Goal: Navigation & Orientation: Find specific page/section

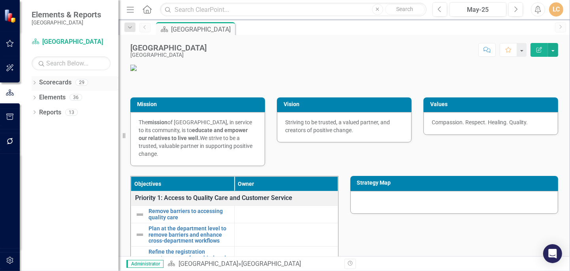
click at [34, 82] on icon "Dropdown" at bounding box center [35, 83] width 6 height 4
click at [39, 96] on icon at bounding box center [39, 97] width 2 height 4
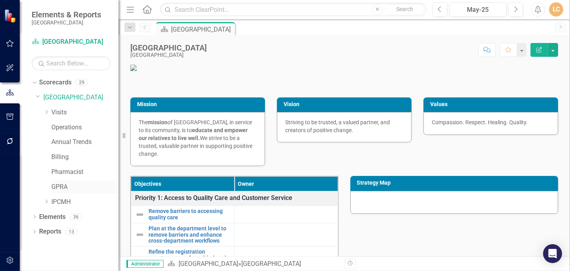
click at [60, 184] on link "GPRA" at bounding box center [84, 187] width 67 height 9
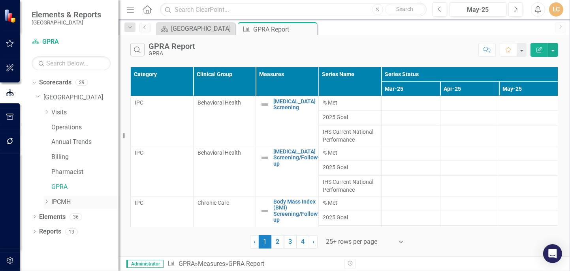
click at [62, 203] on link "IPCMH" at bounding box center [84, 202] width 67 height 9
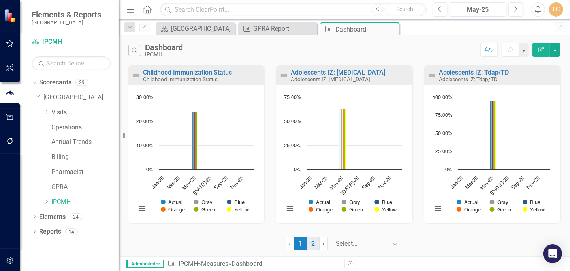
click at [313, 244] on link "2" at bounding box center [313, 243] width 13 height 13
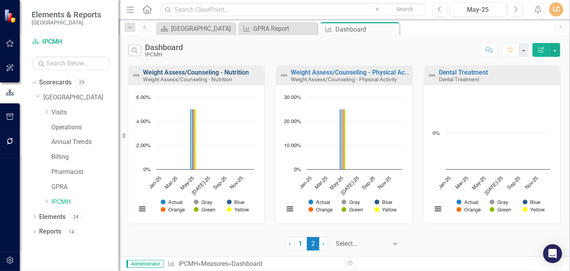
click at [166, 73] on link "Weight Assess/Counseling - Nutrition" at bounding box center [196, 73] width 106 height 8
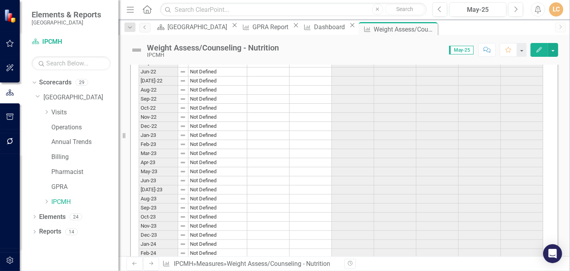
scroll to position [131, 0]
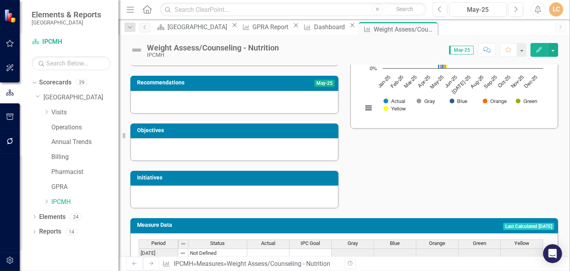
click at [439, 166] on div "Measure Set Chronic Care Analysis May-25 Recommendations May-25 Objectives Init…" at bounding box center [343, 90] width 439 height 238
click at [54, 184] on link "GPRA" at bounding box center [84, 187] width 67 height 9
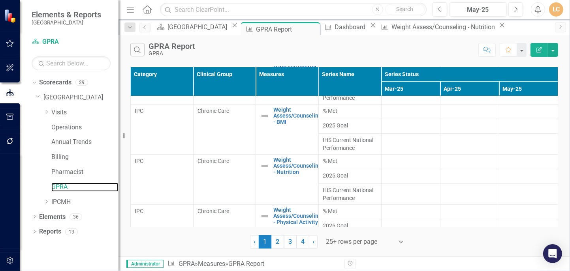
scroll to position [319, 0]
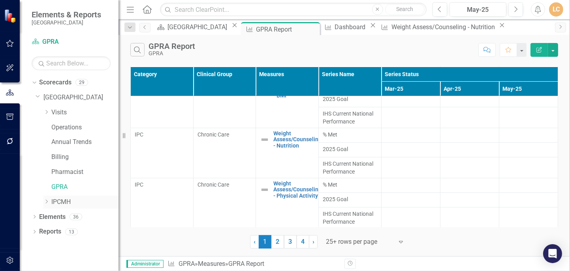
click at [59, 198] on link "IPCMH" at bounding box center [84, 202] width 67 height 9
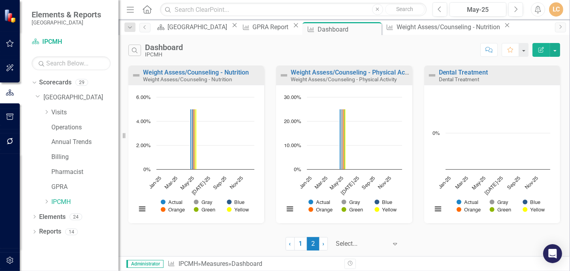
click at [208, 232] on div "Search Dashboard IPCMH Comment Favorite Edit Report Weight Assess/Counseling - …" at bounding box center [343, 145] width 451 height 221
